Goal: Task Accomplishment & Management: Complete application form

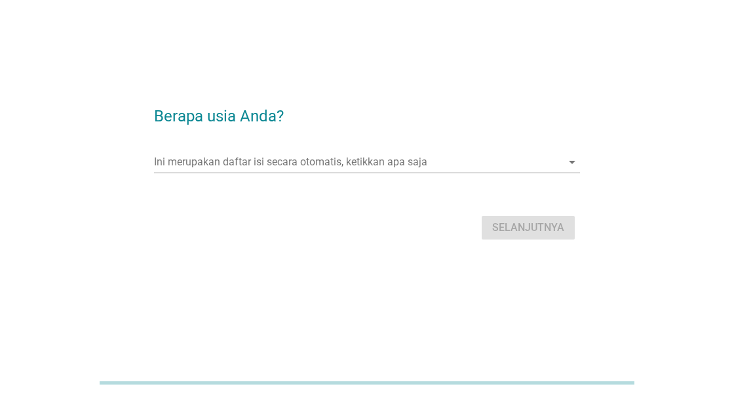
scroll to position [89, 0]
click at [423, 151] on input "Ini merupakan daftar isi secara otomatis, ketikkan apa saja" at bounding box center [358, 161] width 408 height 21
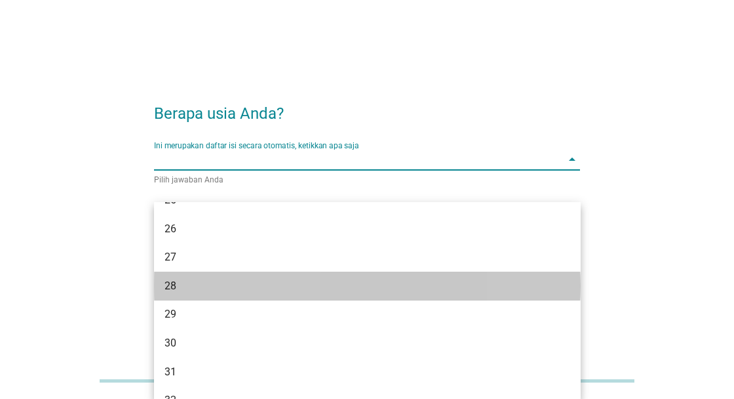
scroll to position [222, 0]
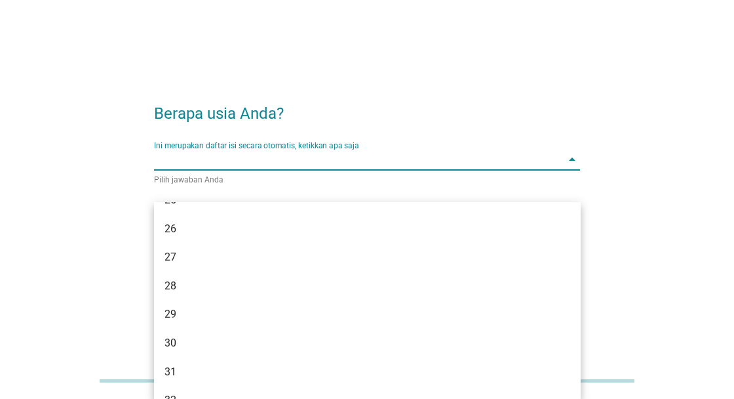
click at [176, 335] on div "30" at bounding box center [351, 343] width 372 height 16
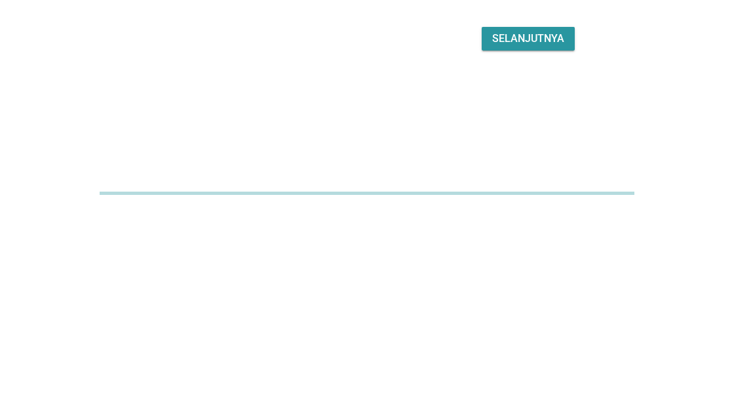
click at [519, 220] on div "Selanjutnya" at bounding box center [528, 228] width 72 height 16
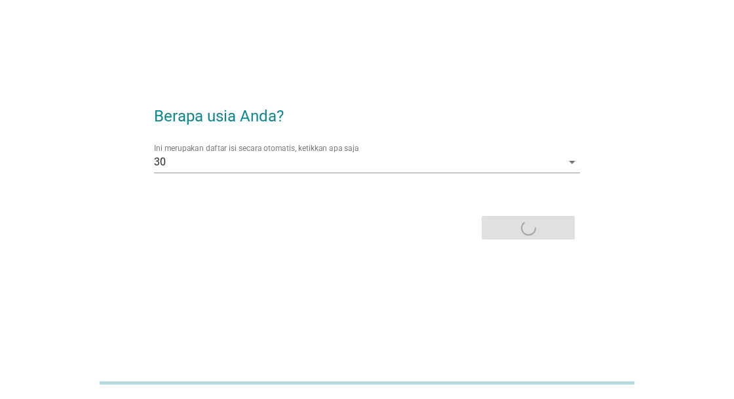
scroll to position [0, 0]
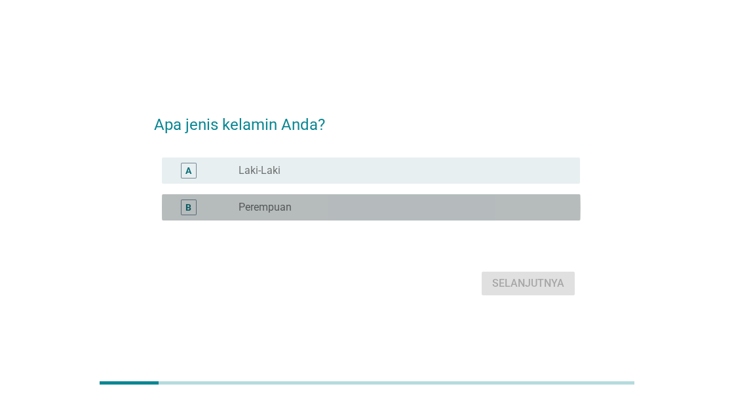
click at [269, 214] on label "Perempuan" at bounding box center [265, 207] width 53 height 13
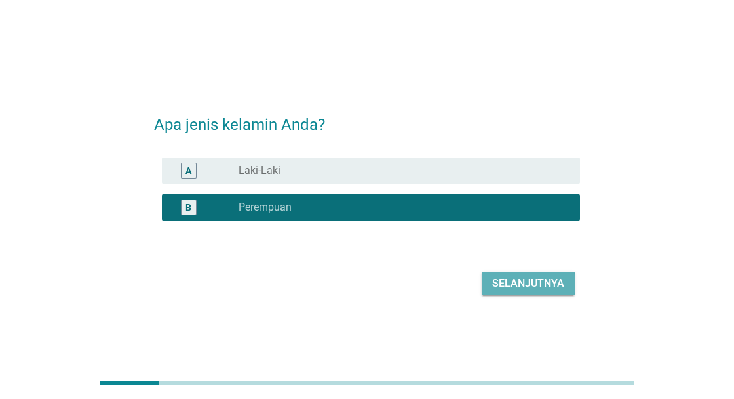
click at [495, 291] on div "Selanjutnya" at bounding box center [528, 283] width 72 height 16
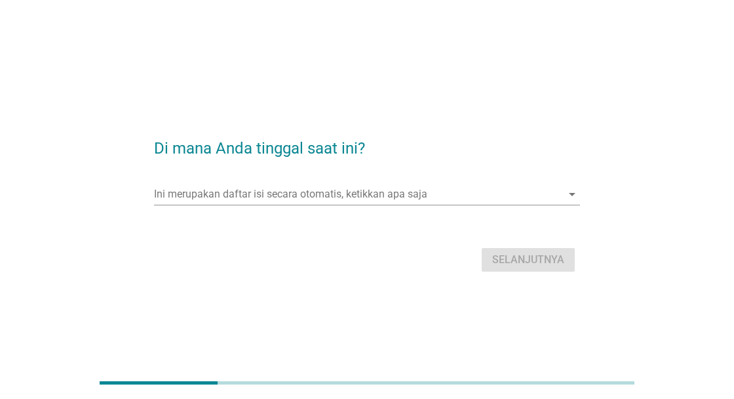
click at [323, 205] on input "Ini merupakan daftar isi secara otomatis, ketikkan apa saja" at bounding box center [358, 194] width 408 height 21
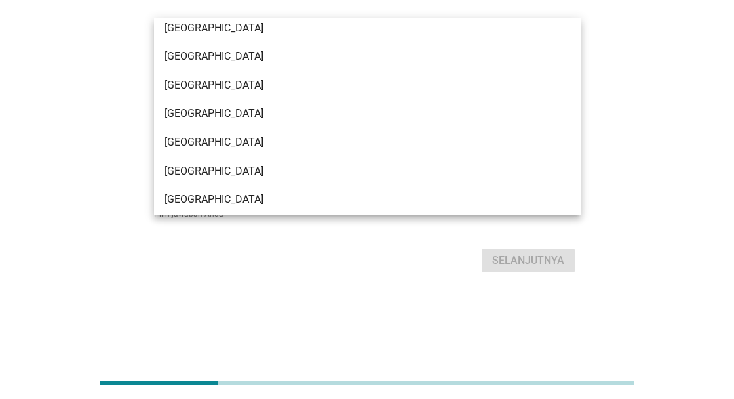
scroll to position [238, 0]
click at [228, 35] on div "[GEOGRAPHIC_DATA]" at bounding box center [367, 28] width 427 height 29
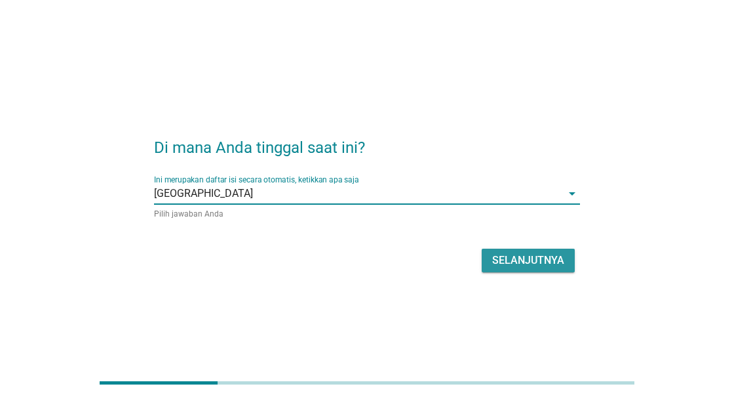
click at [482, 272] on button "Selanjutnya" at bounding box center [528, 260] width 93 height 24
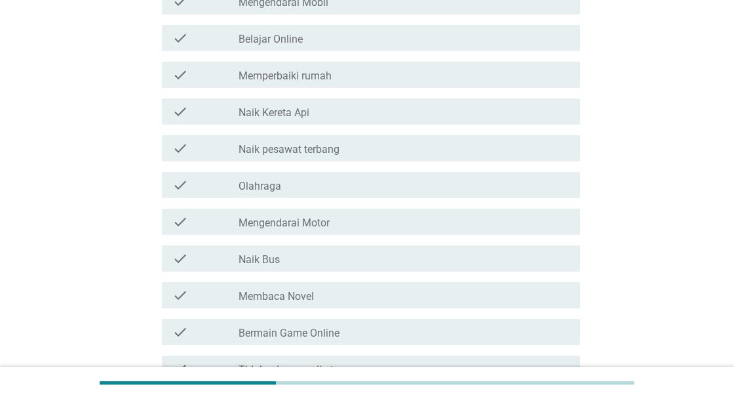
scroll to position [170, 0]
click at [317, 182] on div "check_box_outline_blank Olahraga" at bounding box center [405, 185] width 332 height 16
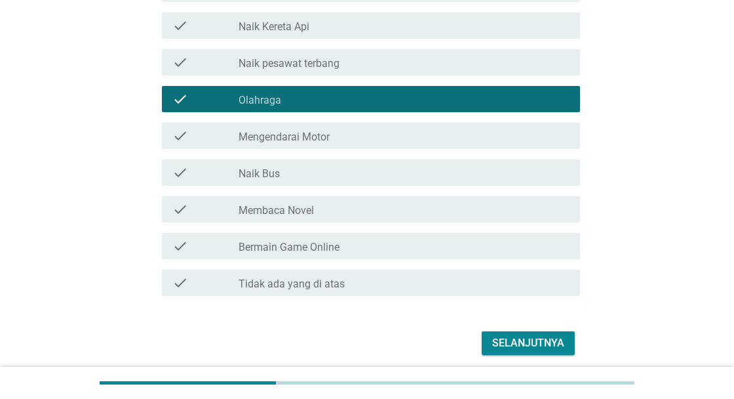
scroll to position [258, 0]
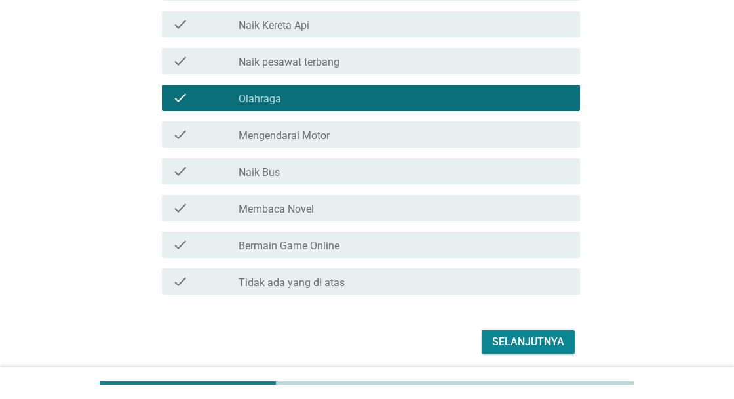
click at [331, 203] on div "check_box_outline_blank Membaca Novel" at bounding box center [405, 208] width 332 height 16
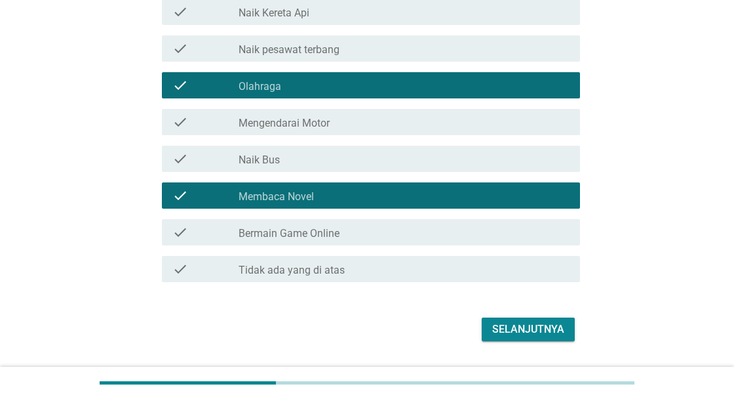
scroll to position [279, 0]
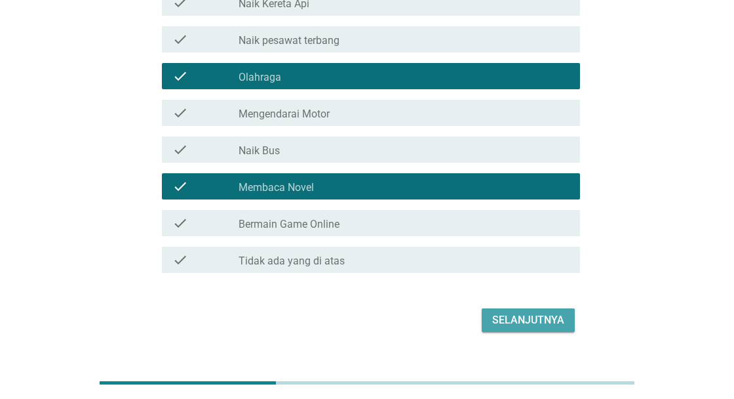
click at [534, 324] on div "Selanjutnya" at bounding box center [528, 320] width 72 height 16
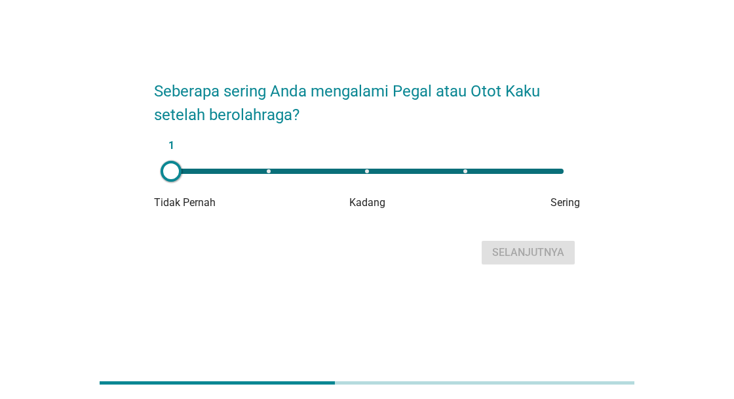
scroll to position [0, 0]
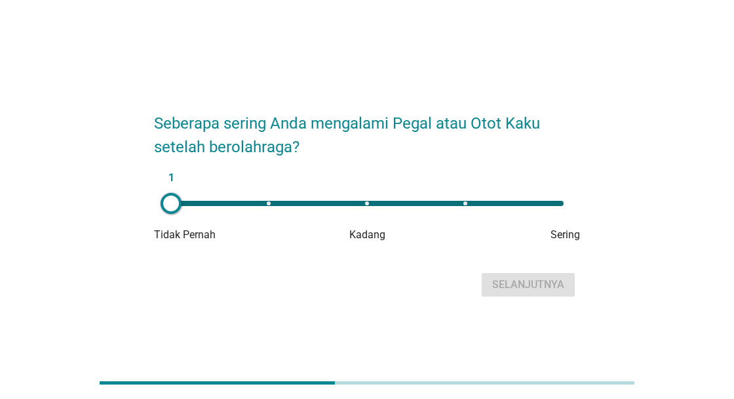
click at [463, 216] on div "1" at bounding box center [368, 203] width 414 height 26
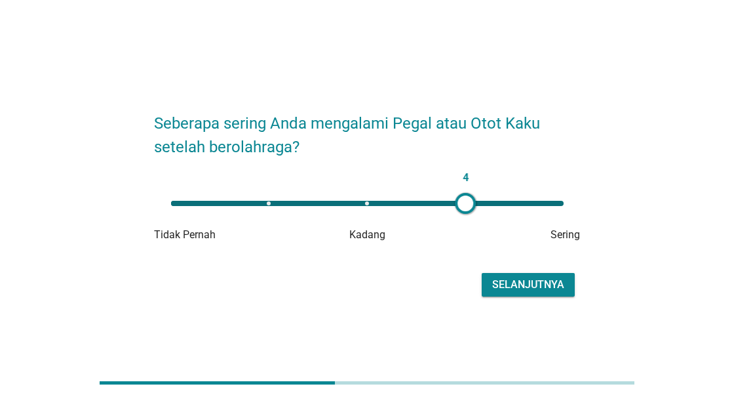
click at [374, 206] on div "4" at bounding box center [367, 203] width 393 height 5
type input "3"
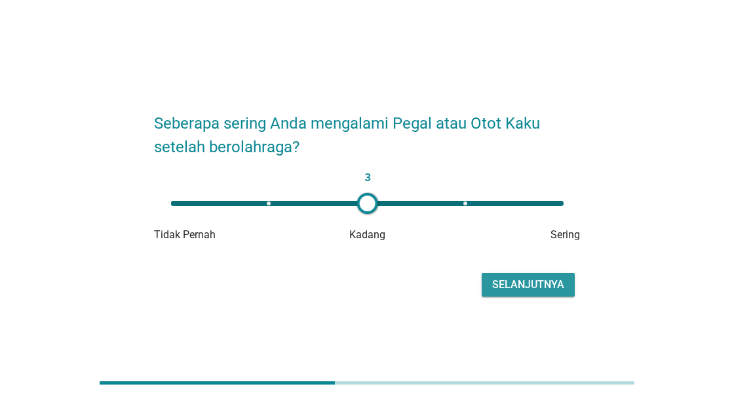
click at [514, 292] on div "Selanjutnya" at bounding box center [528, 285] width 72 height 16
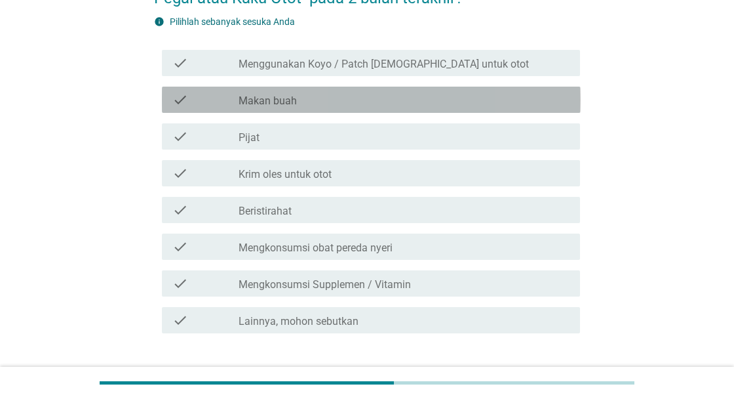
scroll to position [110, 0]
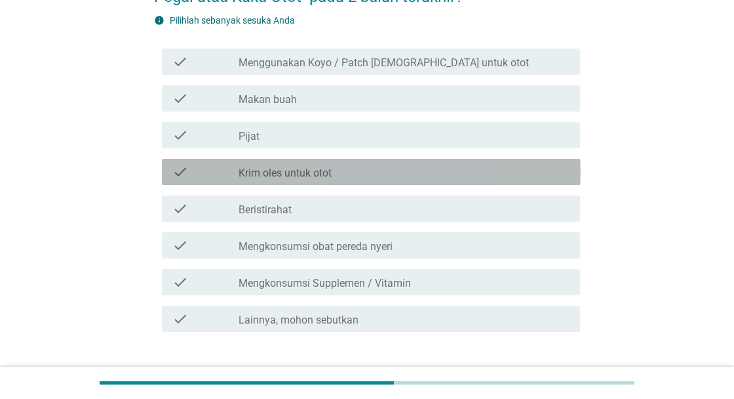
click at [316, 168] on label "Krim oles untuk otot" at bounding box center [285, 173] width 93 height 13
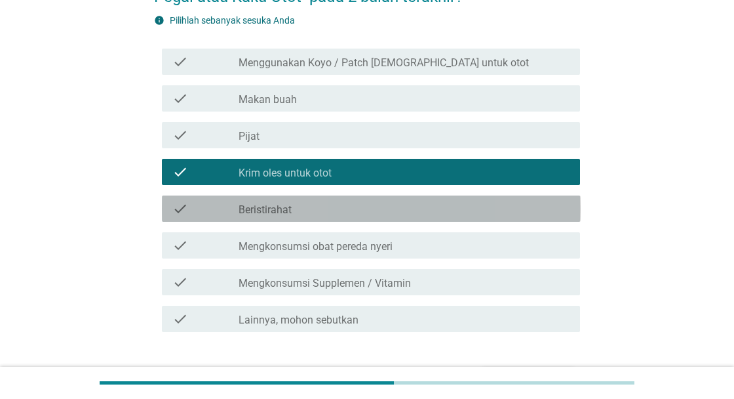
click at [285, 212] on label "Beristirahat" at bounding box center [265, 209] width 53 height 13
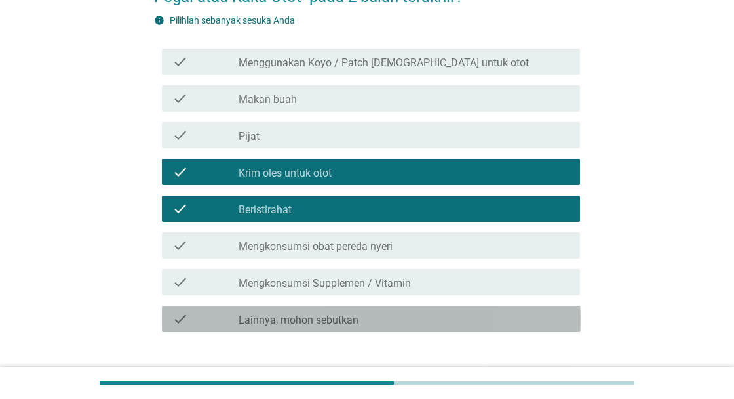
scroll to position [196, 0]
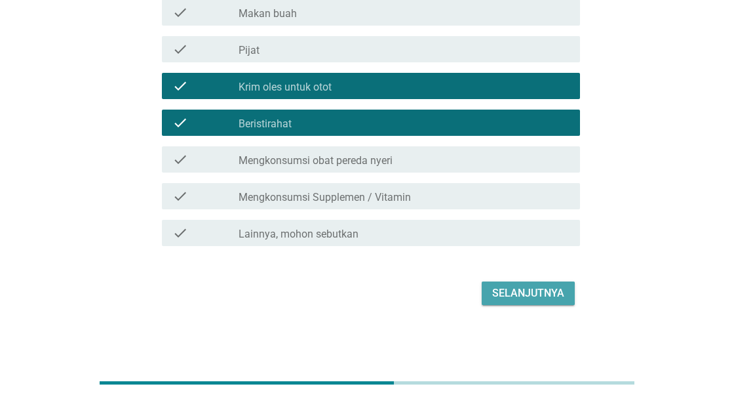
click at [505, 296] on div "Selanjutnya" at bounding box center [528, 293] width 72 height 16
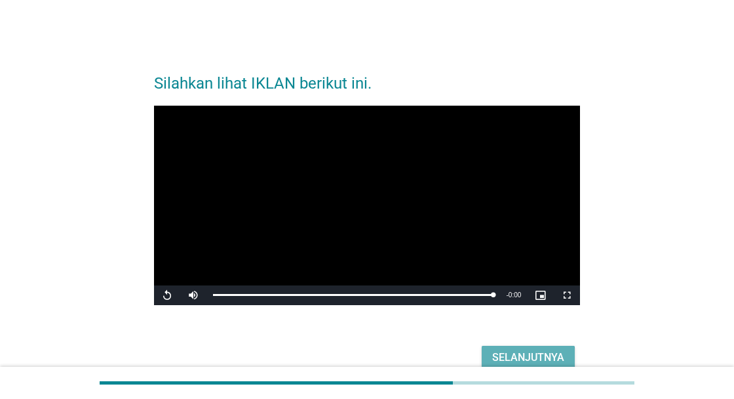
click at [532, 365] on div "Selanjutnya" at bounding box center [528, 357] width 72 height 16
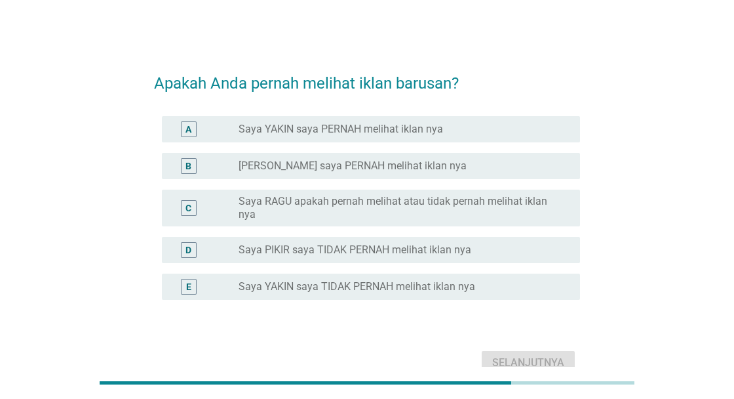
click at [176, 137] on div "A" at bounding box center [188, 129] width 33 height 16
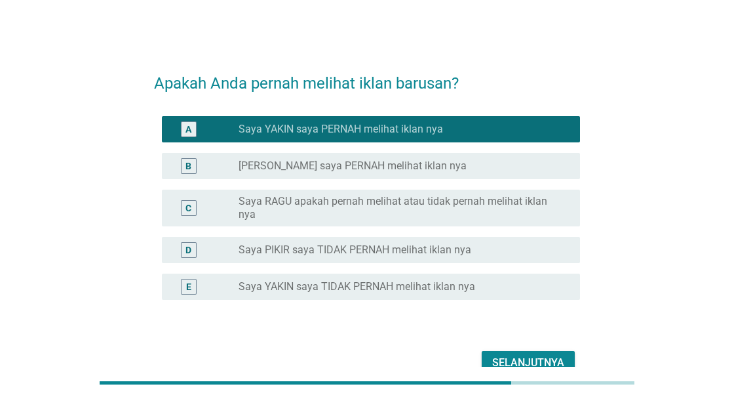
click at [495, 370] on div "Selanjutnya" at bounding box center [528, 363] width 72 height 16
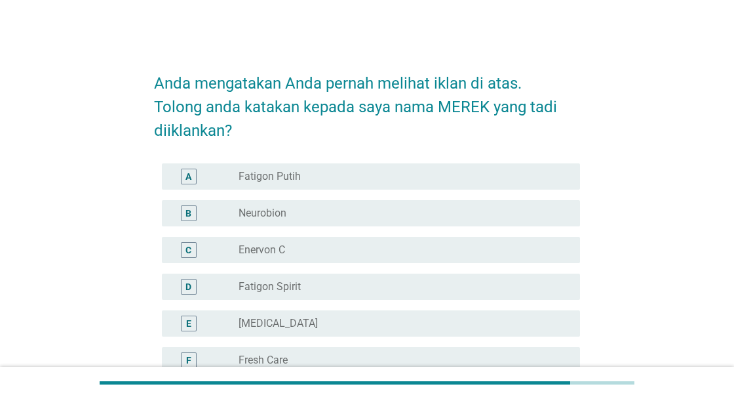
click at [182, 220] on div "B" at bounding box center [189, 213] width 16 height 16
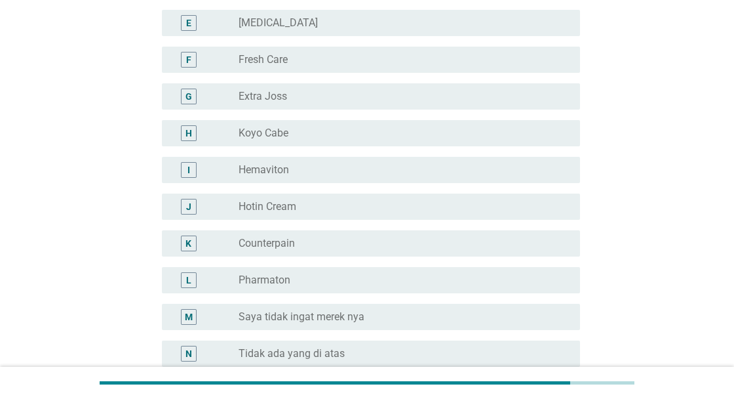
scroll to position [312, 0]
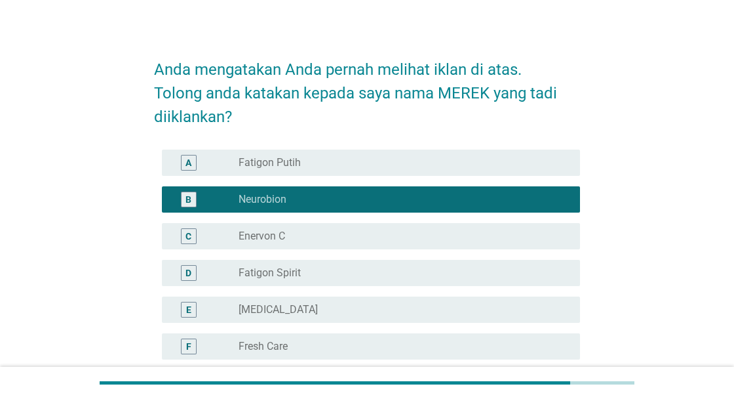
scroll to position [17, 0]
